Goal: Task Accomplishment & Management: Manage account settings

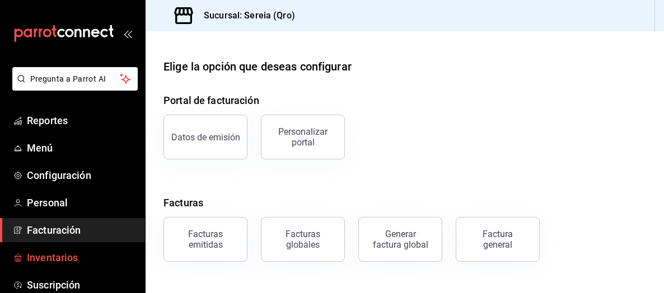
click at [61, 258] on span "Inventarios" at bounding box center [81, 257] width 109 height 15
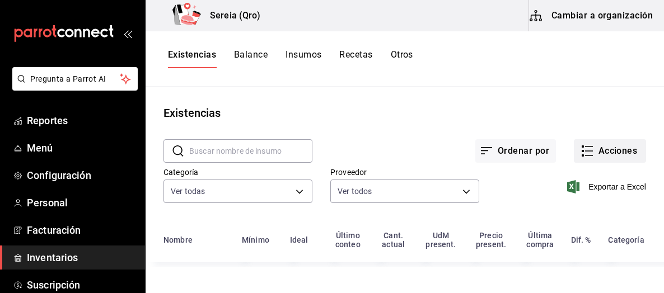
click at [599, 155] on button "Acciones" at bounding box center [610, 151] width 72 height 24
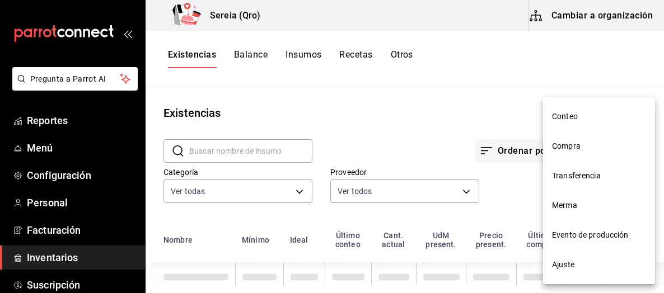
click at [565, 149] on span "Compra" at bounding box center [599, 146] width 94 height 12
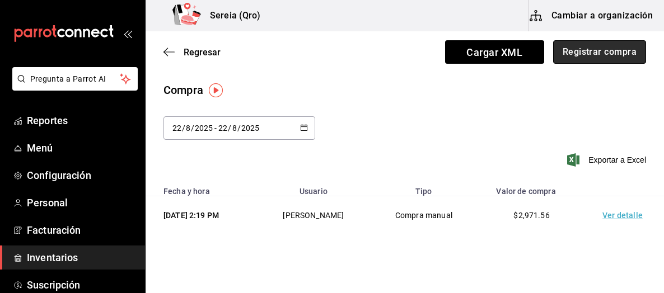
click at [589, 54] on button "Registrar compra" at bounding box center [599, 52] width 93 height 24
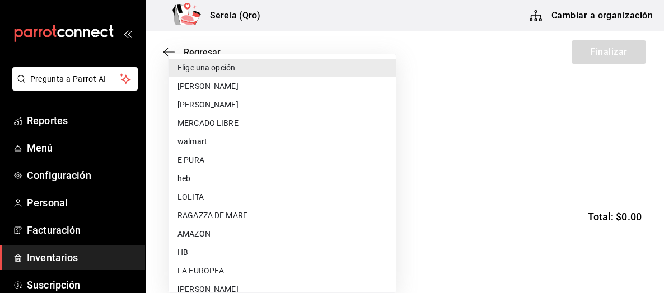
click at [346, 146] on body "Pregunta a Parrot AI Reportes Menú Configuración Personal Facturación Inventari…" at bounding box center [332, 115] width 664 height 230
click at [168, 51] on div at bounding box center [332, 146] width 664 height 293
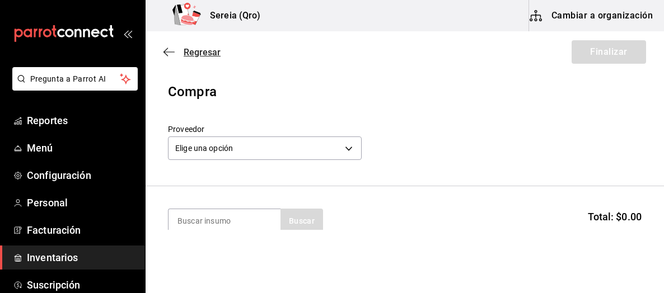
click at [170, 49] on icon "button" at bounding box center [168, 52] width 11 height 10
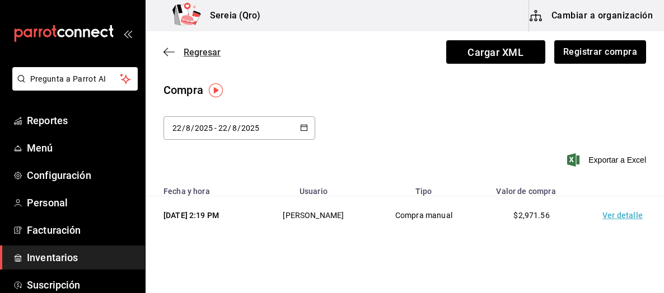
click at [165, 51] on icon "button" at bounding box center [165, 52] width 4 height 8
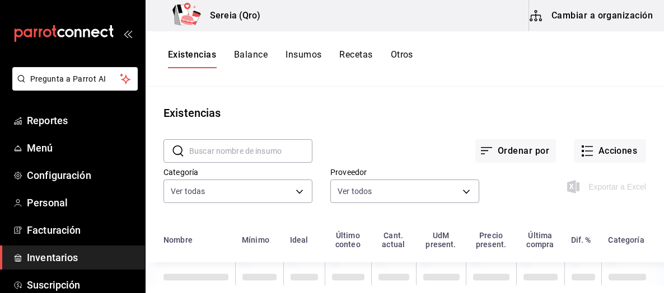
click at [554, 10] on button "Cambiar a organización" at bounding box center [592, 15] width 126 height 31
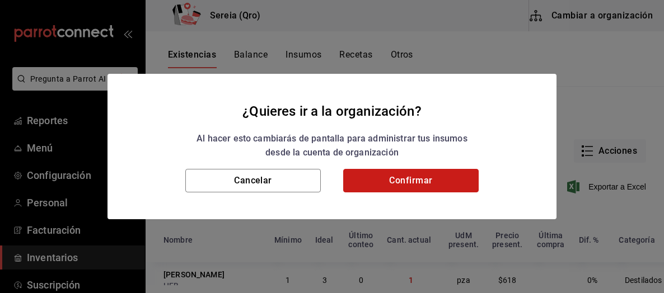
click at [383, 190] on button "Confirmar" at bounding box center [410, 181] width 135 height 24
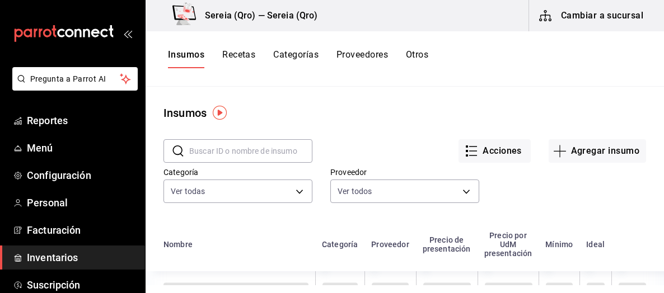
click at [196, 154] on input "text" at bounding box center [250, 151] width 123 height 22
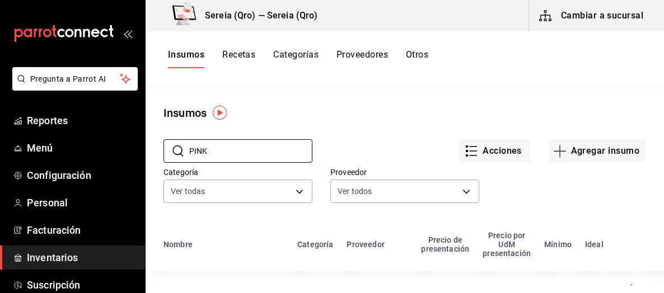
type input "PINK"
click at [564, 11] on button "Cambiar a sucursal" at bounding box center [592, 15] width 126 height 31
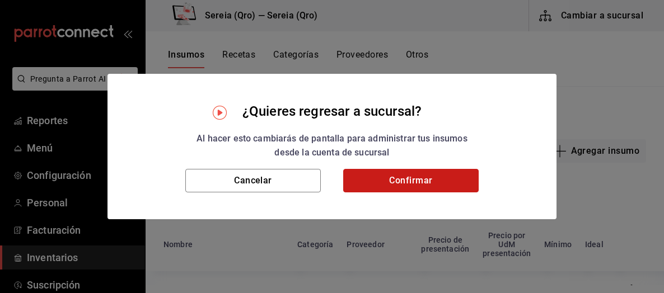
click at [441, 177] on button "Confirmar" at bounding box center [410, 181] width 135 height 24
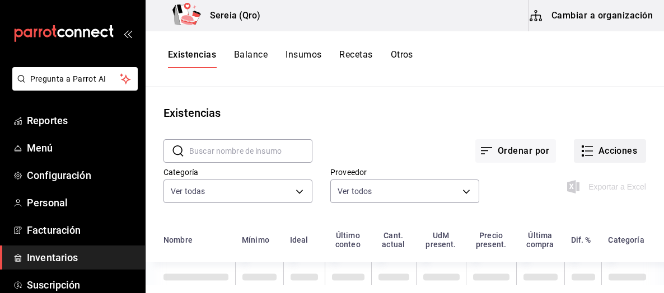
click at [597, 148] on button "Acciones" at bounding box center [610, 151] width 72 height 24
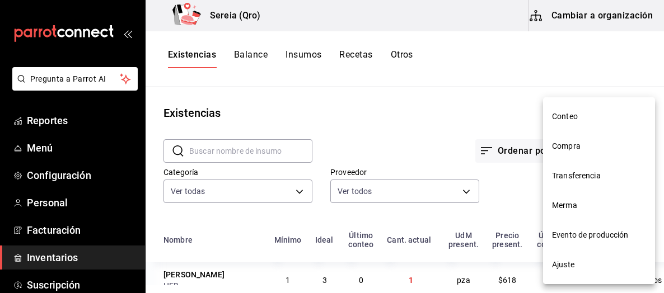
click at [571, 153] on li "Compra" at bounding box center [599, 147] width 112 height 30
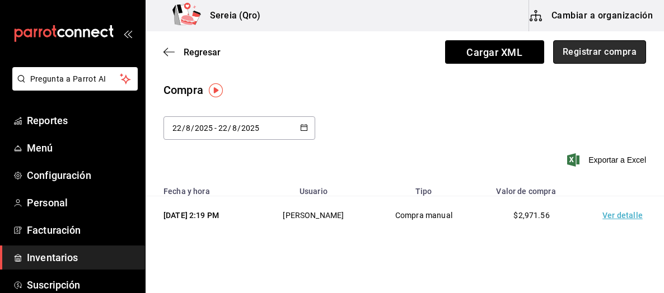
click at [575, 49] on button "Registrar compra" at bounding box center [599, 52] width 93 height 24
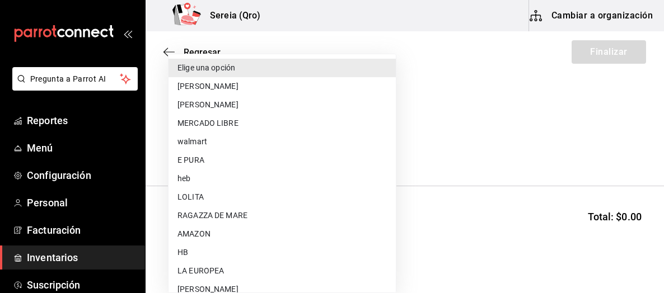
click at [347, 151] on body "Pregunta a Parrot AI Reportes Menú Configuración Personal Facturación Inventari…" at bounding box center [332, 115] width 664 height 230
click at [226, 86] on li "[PERSON_NAME]" at bounding box center [281, 86] width 227 height 18
type input "9e3a1949-3550-46c0-8cd1-5d6a002bc385"
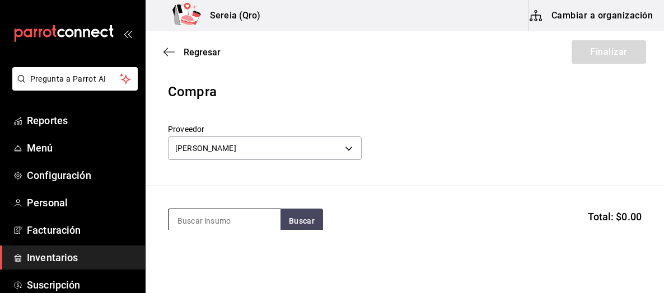
drag, startPoint x: 194, startPoint y: 226, endPoint x: 199, endPoint y: 222, distance: 6.5
click at [199, 223] on input at bounding box center [224, 221] width 112 height 24
type input "PINK"
click at [310, 218] on button "Buscar" at bounding box center [301, 221] width 43 height 25
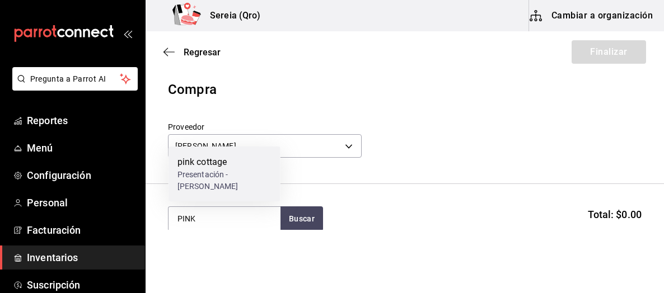
click at [203, 165] on div "pink cottage" at bounding box center [224, 162] width 94 height 13
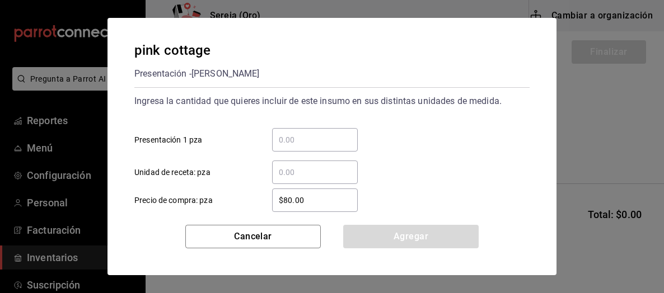
click at [285, 142] on input "​ Presentación 1 pza" at bounding box center [315, 139] width 86 height 13
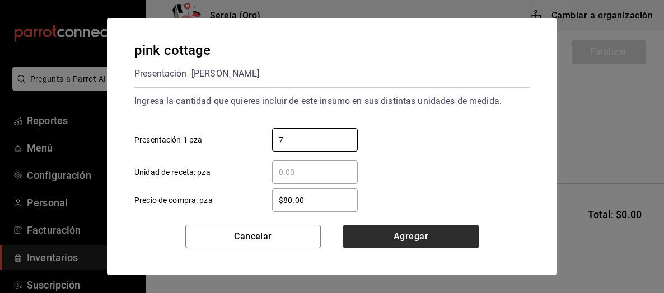
type input "7"
click at [405, 238] on button "Agregar" at bounding box center [410, 237] width 135 height 24
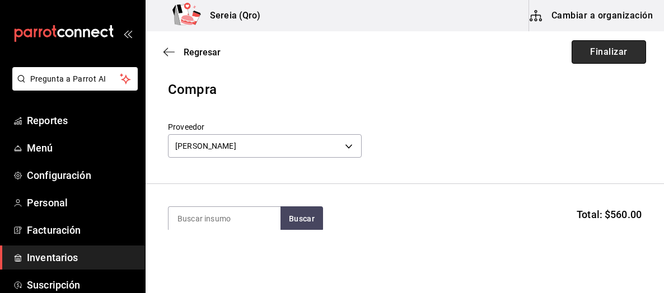
click at [597, 63] on button "Finalizar" at bounding box center [608, 52] width 74 height 24
